Goal: Download file/media

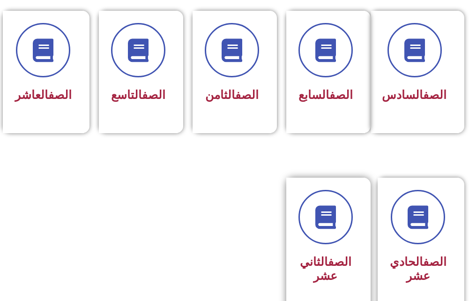
scroll to position [562, 0]
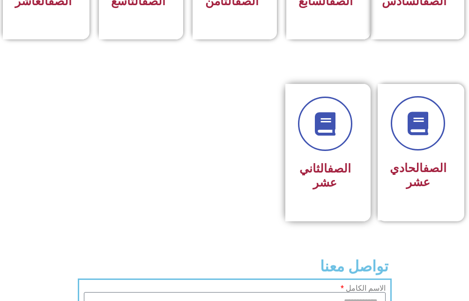
click at [337, 175] on link "الصف" at bounding box center [338, 169] width 23 height 14
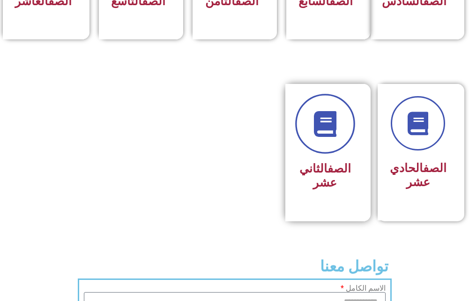
click at [327, 136] on icon at bounding box center [325, 123] width 26 height 26
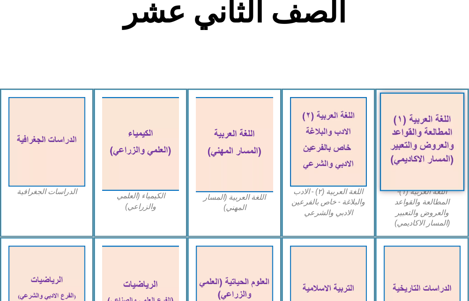
scroll to position [328, 0]
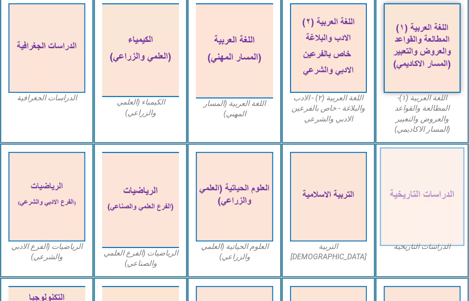
click at [409, 177] on img at bounding box center [422, 196] width 85 height 98
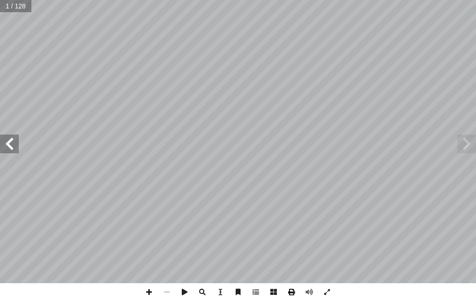
click at [293, 289] on span at bounding box center [291, 292] width 18 height 18
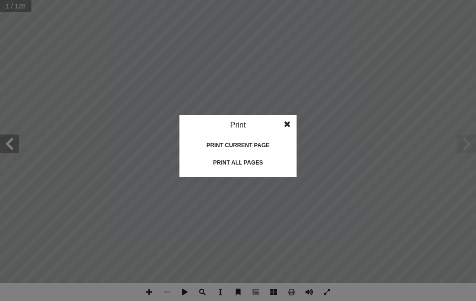
click at [247, 161] on div "Print all pages" at bounding box center [238, 162] width 94 height 15
